Goal: Task Accomplishment & Management: Manage account settings

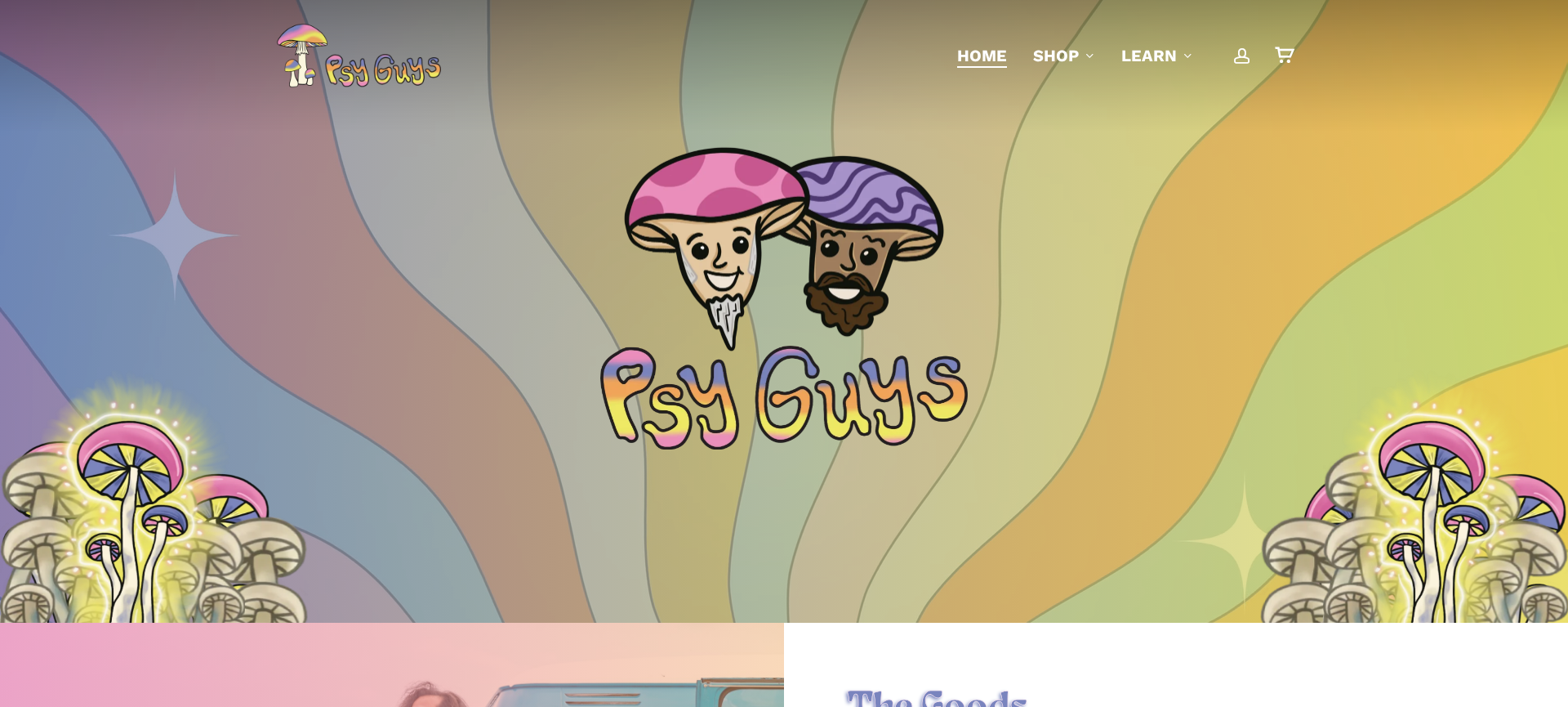
click at [104, 55] on header "account 0 Menu Home Shop Gummies Capsules Chocolate Tinctures Vapes View All Le…" at bounding box center [784, 55] width 1568 height 111
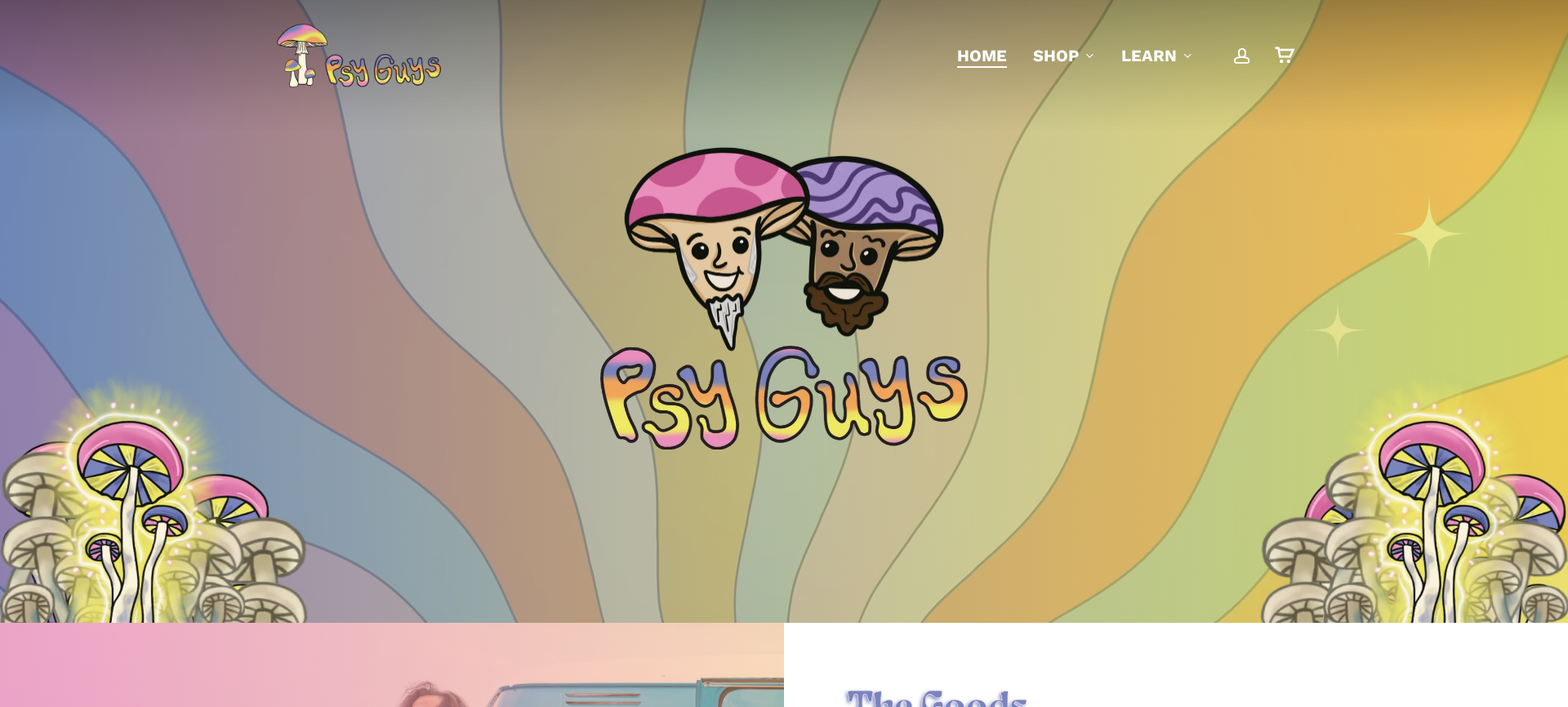
click at [1232, 59] on link "account" at bounding box center [1242, 55] width 20 height 17
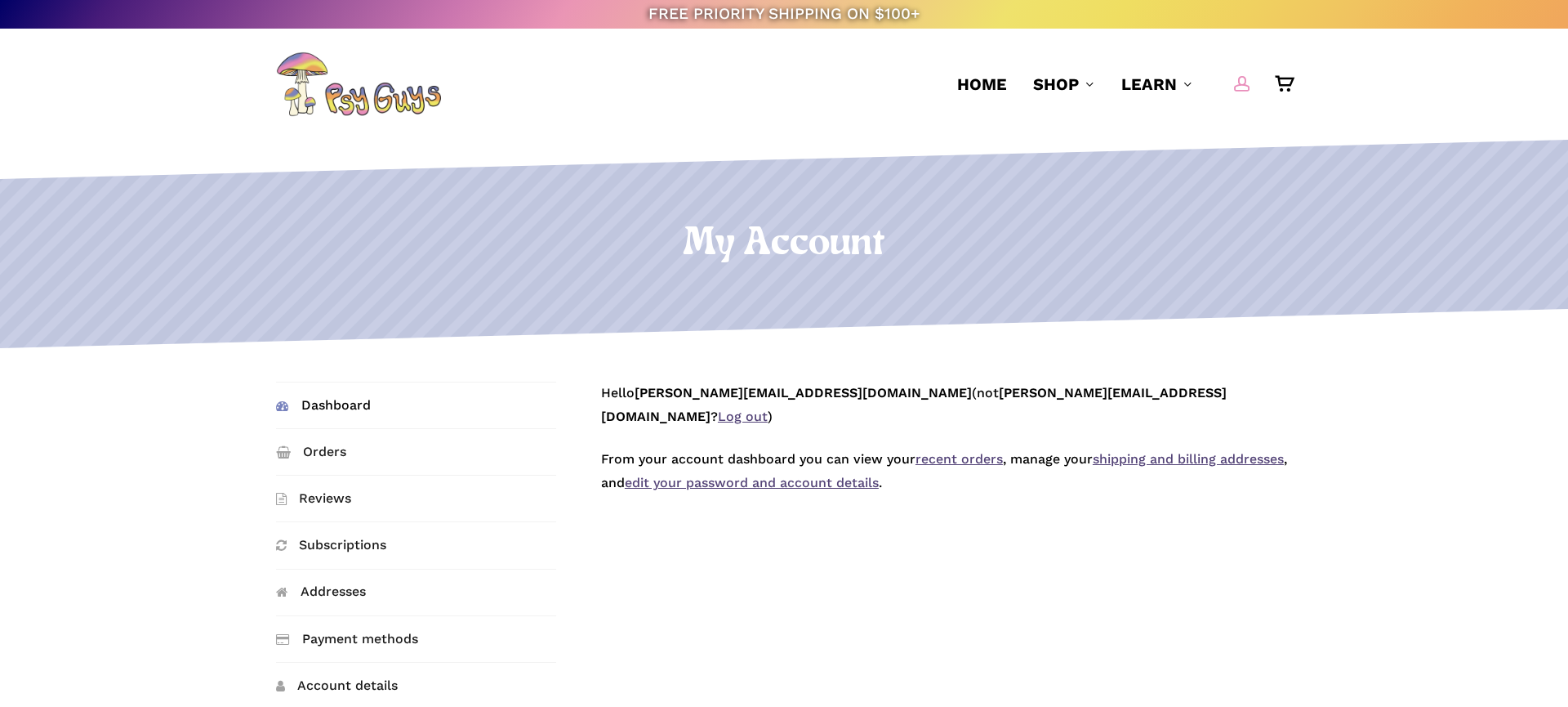
click at [1241, 82] on span "Main Menu" at bounding box center [1242, 83] width 16 height 16
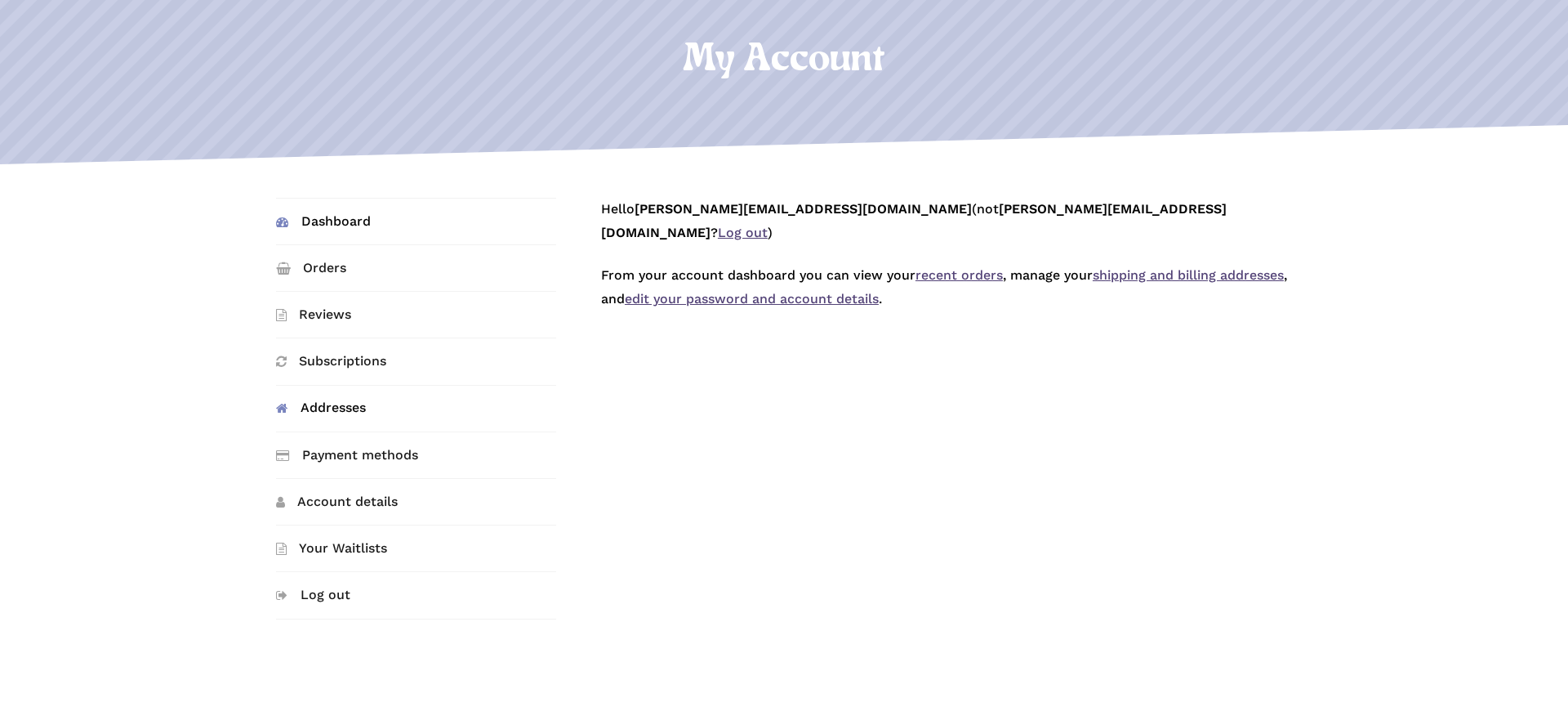
scroll to position [195, 0]
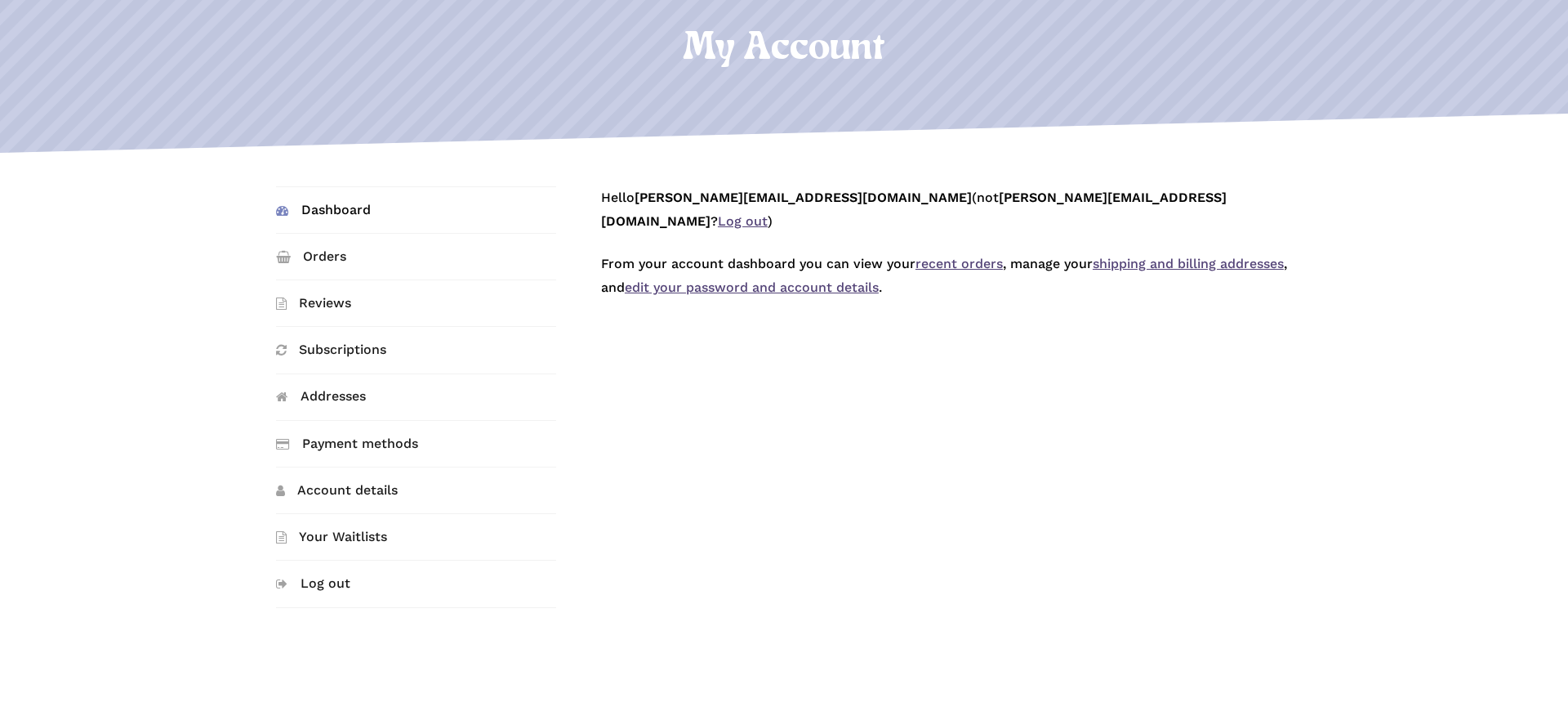
click at [340, 212] on link "Dashboard" at bounding box center [416, 210] width 281 height 46
click at [318, 579] on link "Log out" at bounding box center [416, 583] width 281 height 46
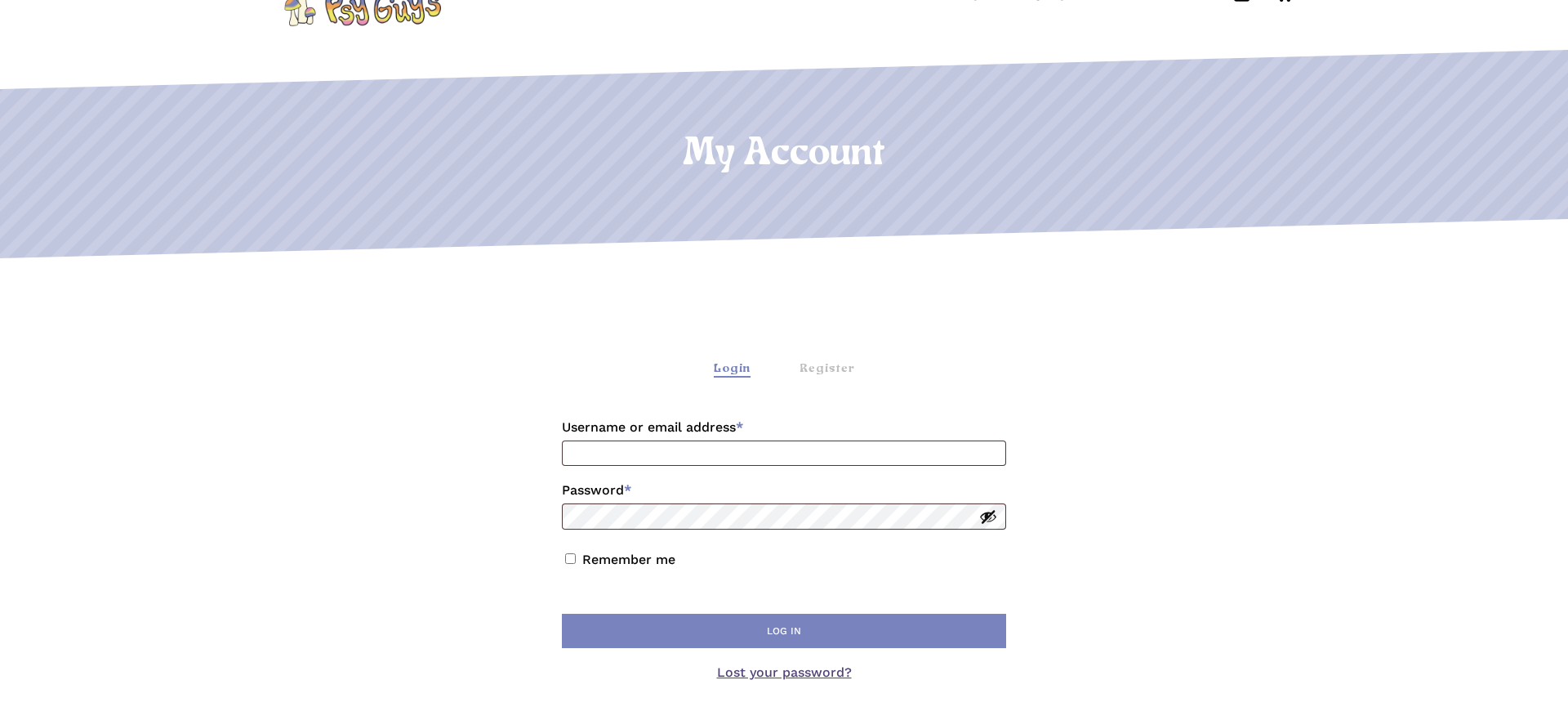
scroll to position [100, 0]
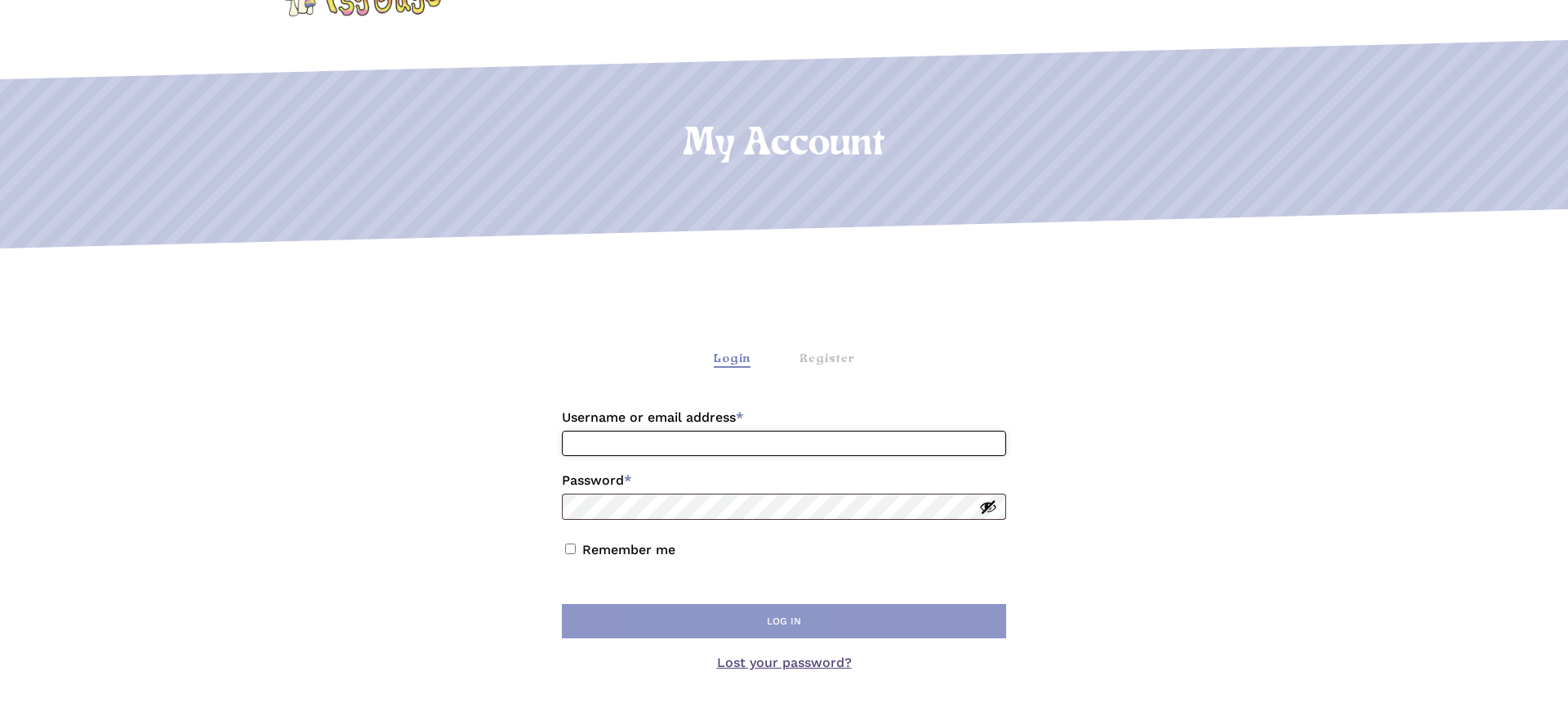
type input "**********"
click at [709, 628] on button "Log in" at bounding box center [784, 620] width 444 height 34
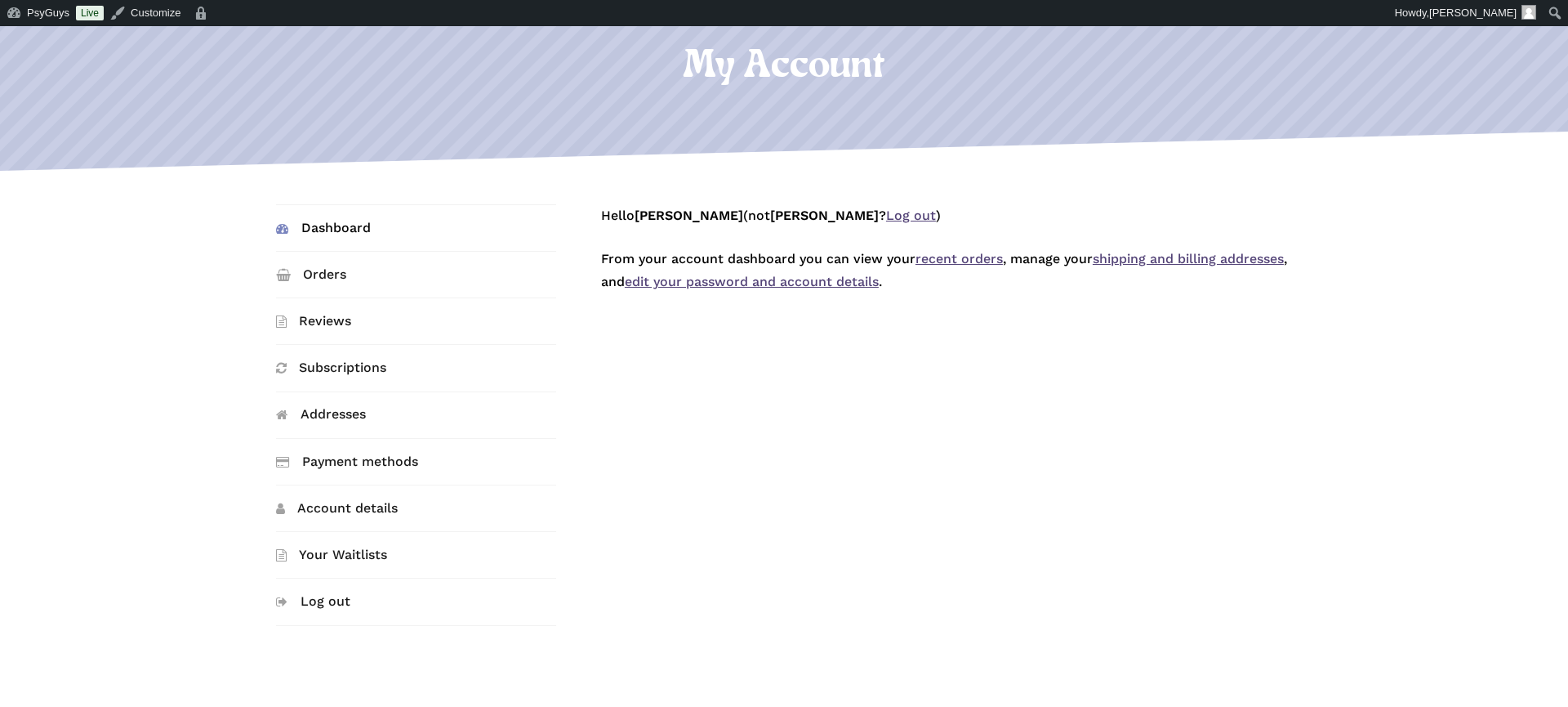
scroll to position [207, 0]
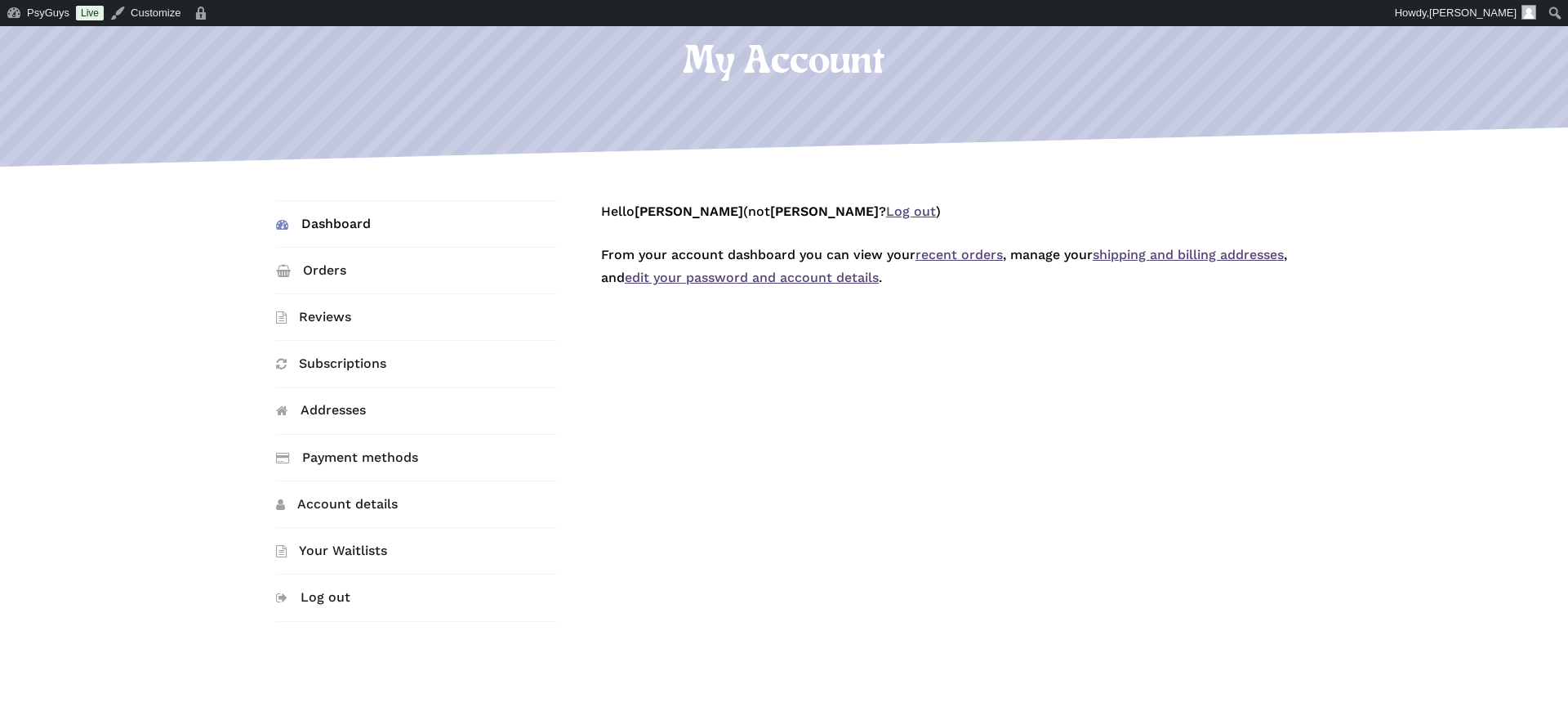
click at [319, 215] on link "Dashboard" at bounding box center [416, 223] width 281 height 46
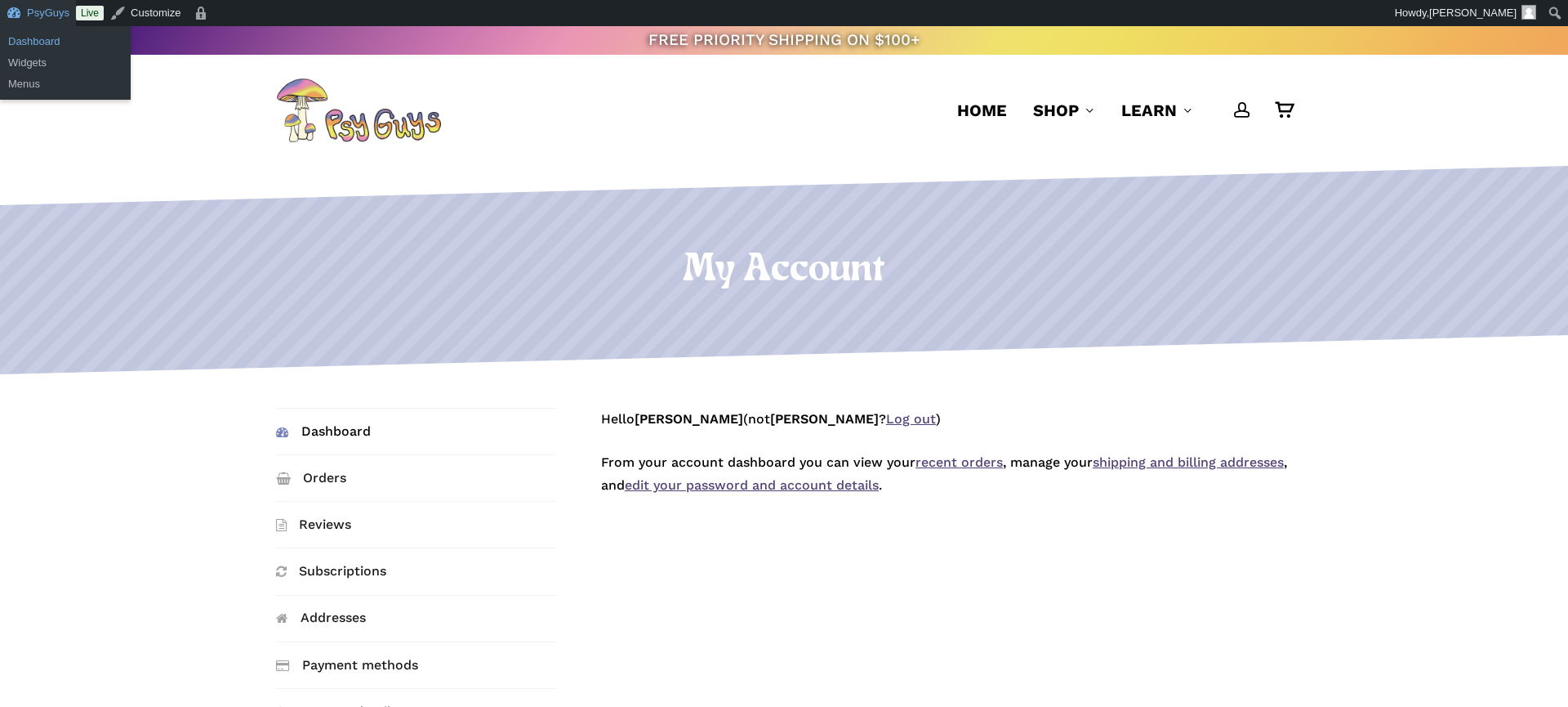
click at [37, 38] on link "Dashboard" at bounding box center [65, 42] width 130 height 21
